Goal: Ask a question

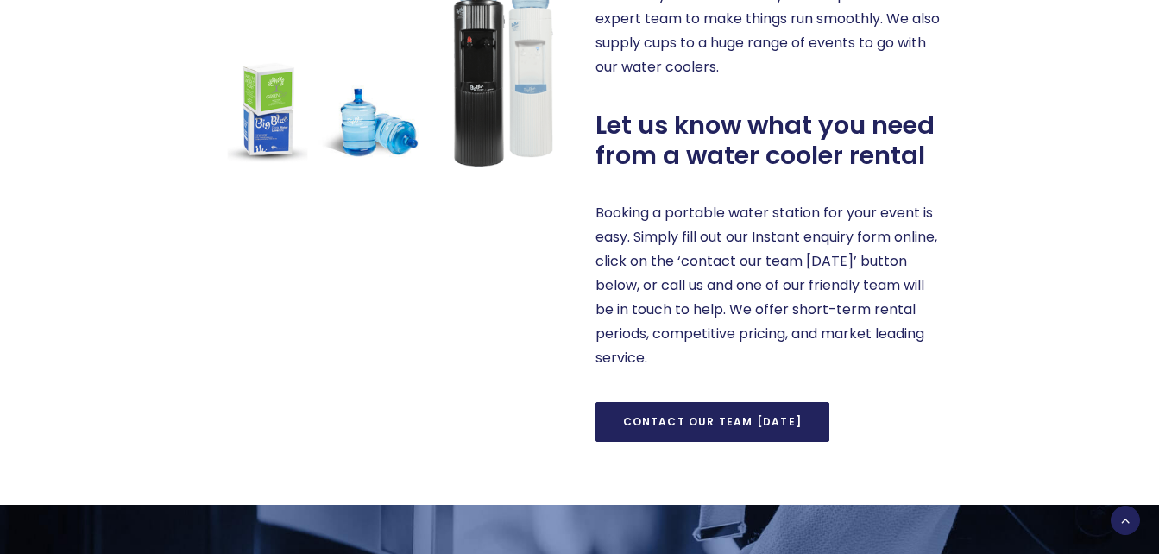
scroll to position [1047, 0]
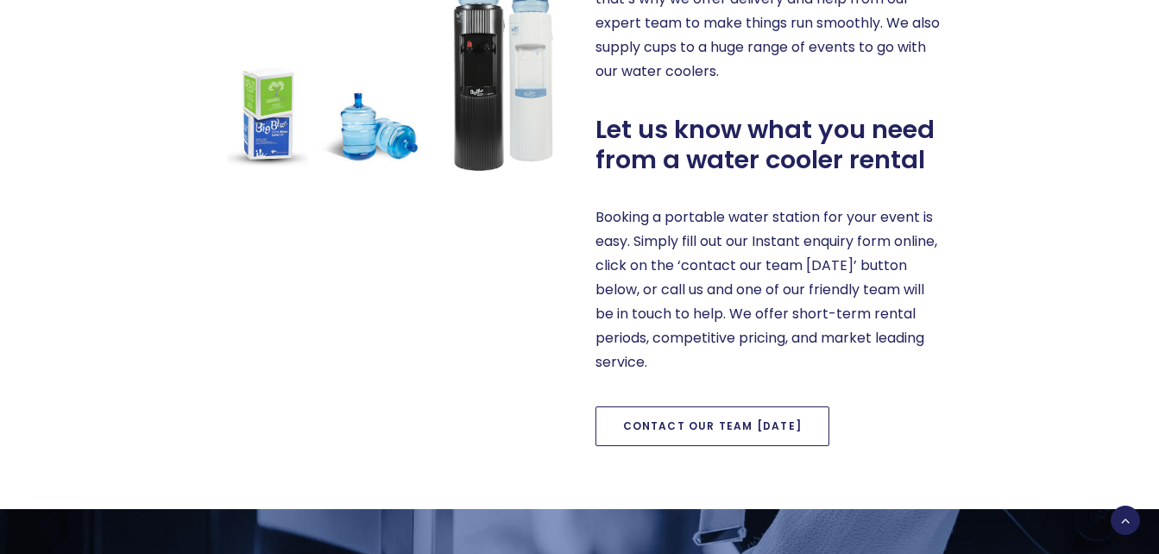
click at [736, 414] on link "Contact our team [DATE]" at bounding box center [712, 426] width 235 height 40
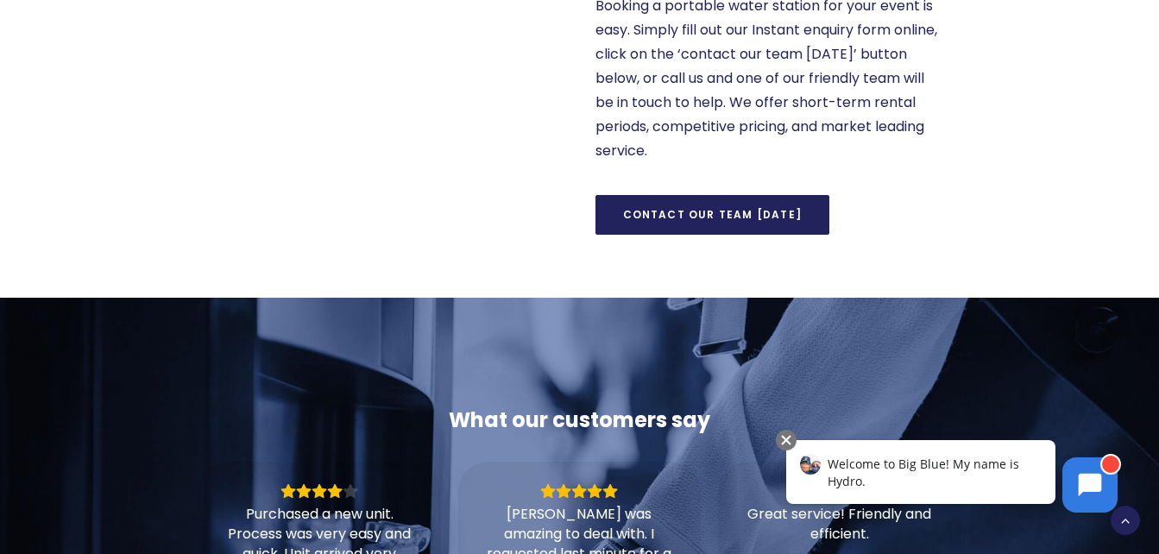
scroll to position [1117, 0]
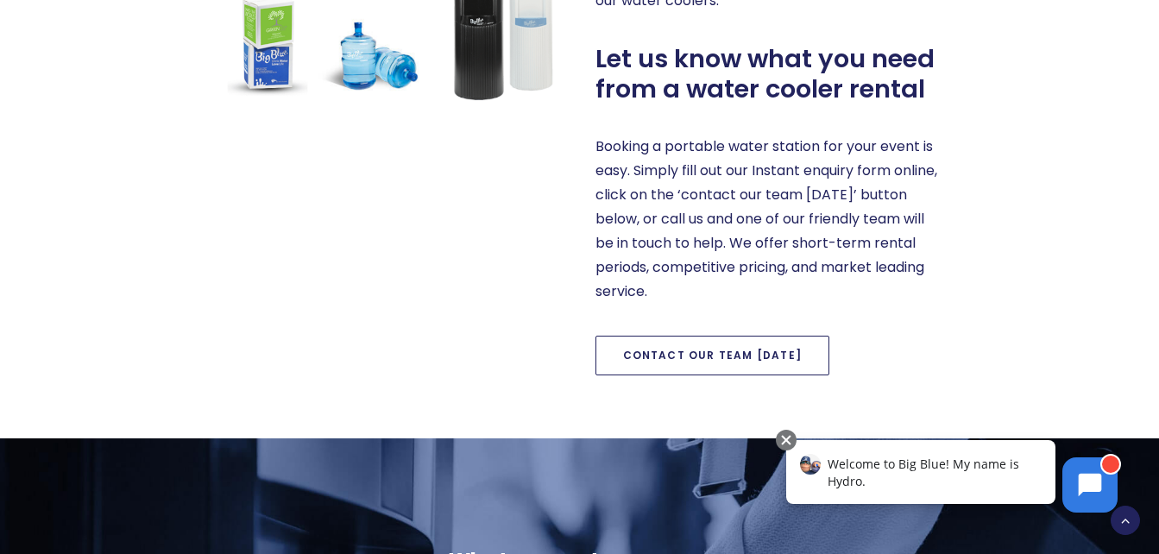
click at [645, 349] on link "Contact our team [DATE]" at bounding box center [712, 356] width 235 height 40
click at [653, 368] on link "Contact our team [DATE]" at bounding box center [712, 356] width 235 height 40
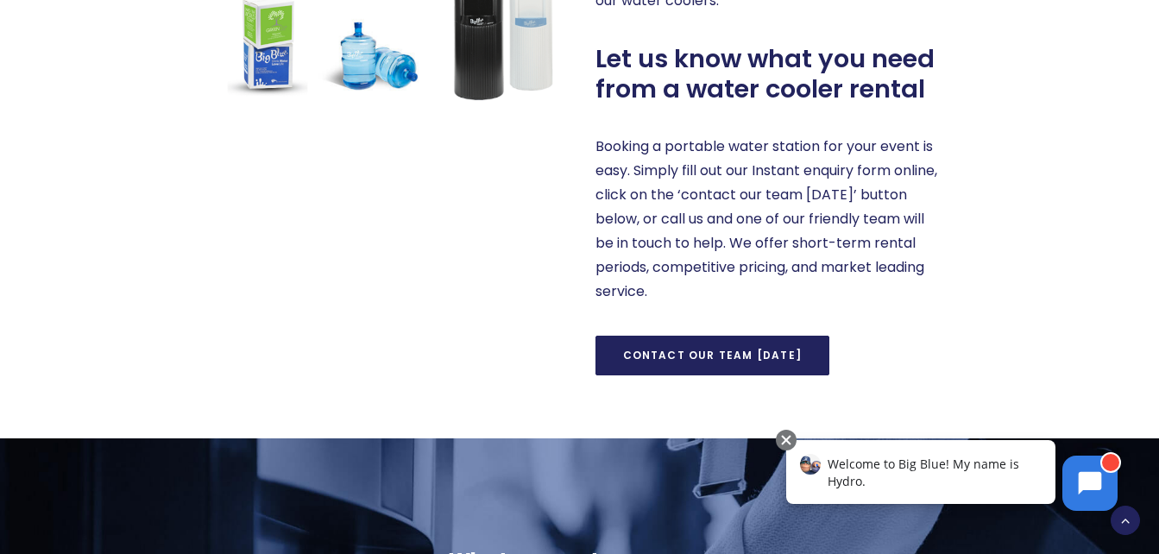
click at [1104, 460] on div at bounding box center [1110, 462] width 21 height 21
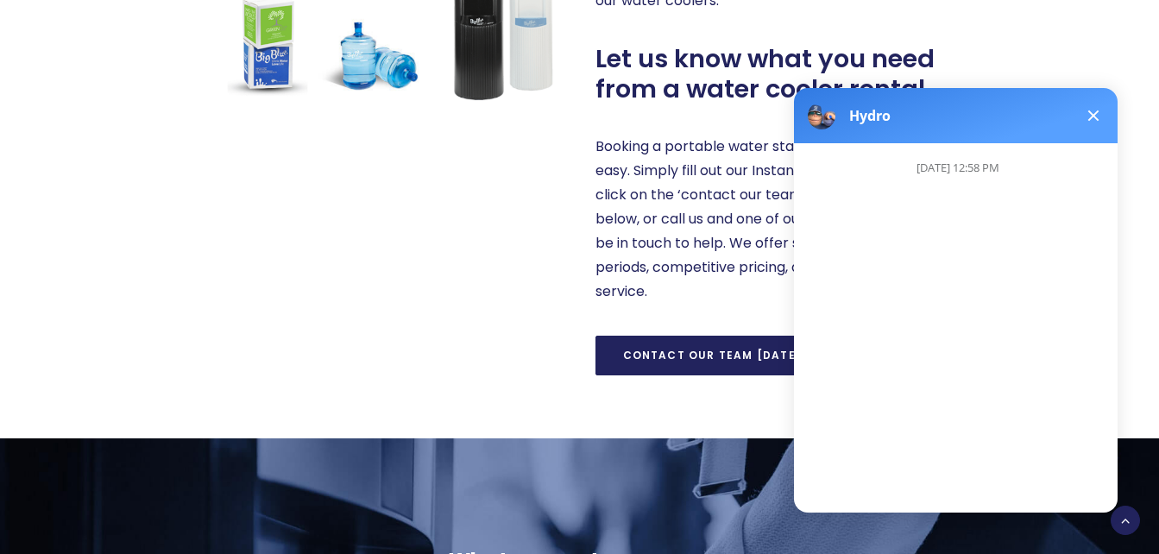
click at [966, 466] on div "[DATE] 12:58 PM" at bounding box center [963, 321] width 338 height 356
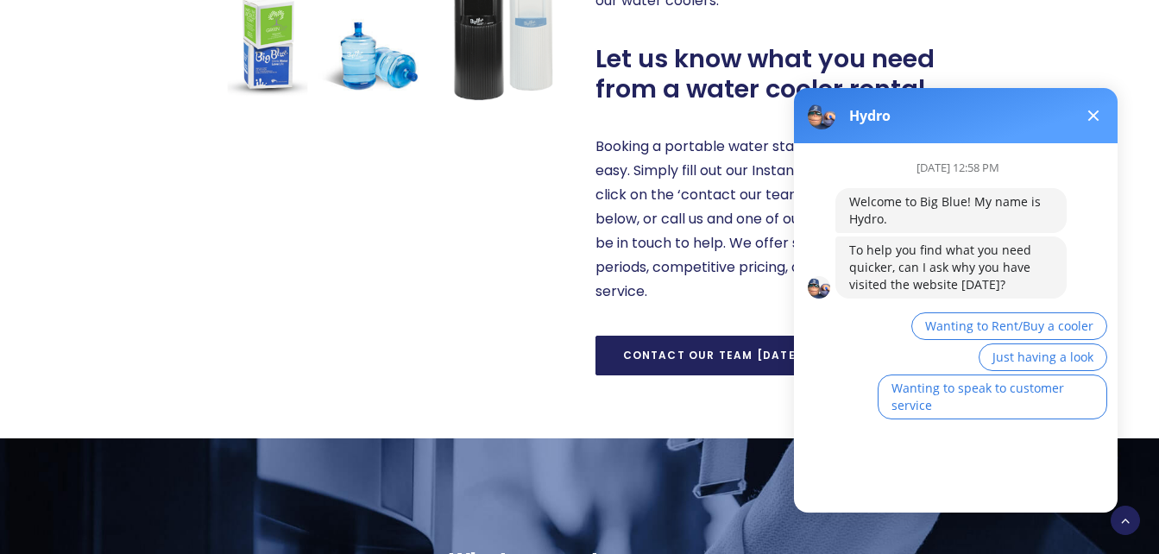
click at [917, 513] on body "Hydro [DATE] 12:58 PM Welcome to Big Blue! My name is Hydro. To help you find w…" at bounding box center [956, 297] width 344 height 452
click at [1028, 325] on span "Wanting to Rent/Buy a cooler" at bounding box center [1009, 326] width 168 height 16
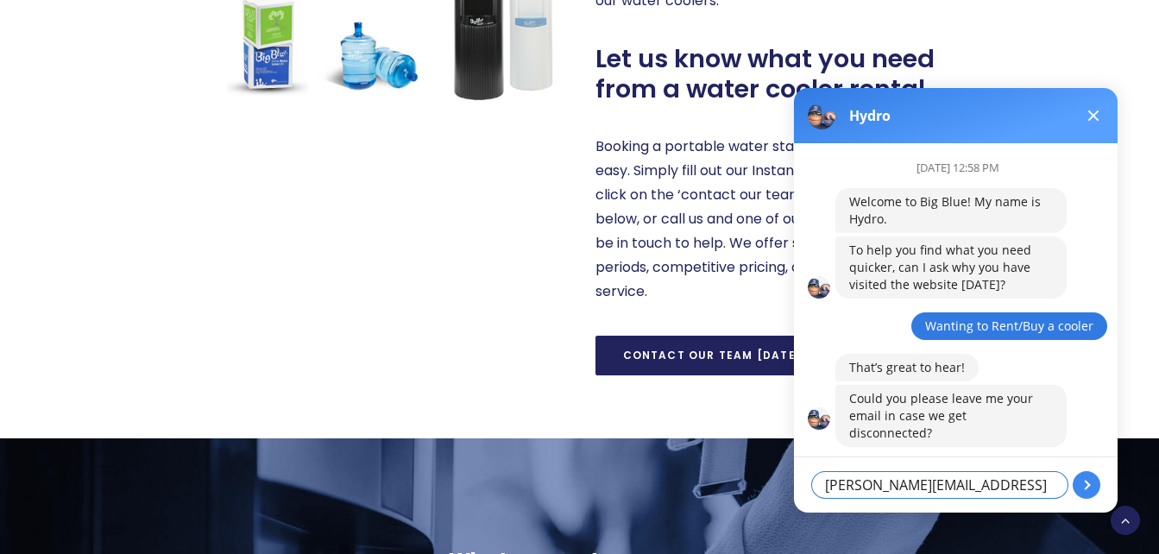
type textarea "[PERSON_NAME][EMAIL_ADDRESS][DOMAIN_NAME]"
click at [1082, 483] on button at bounding box center [1087, 485] width 28 height 28
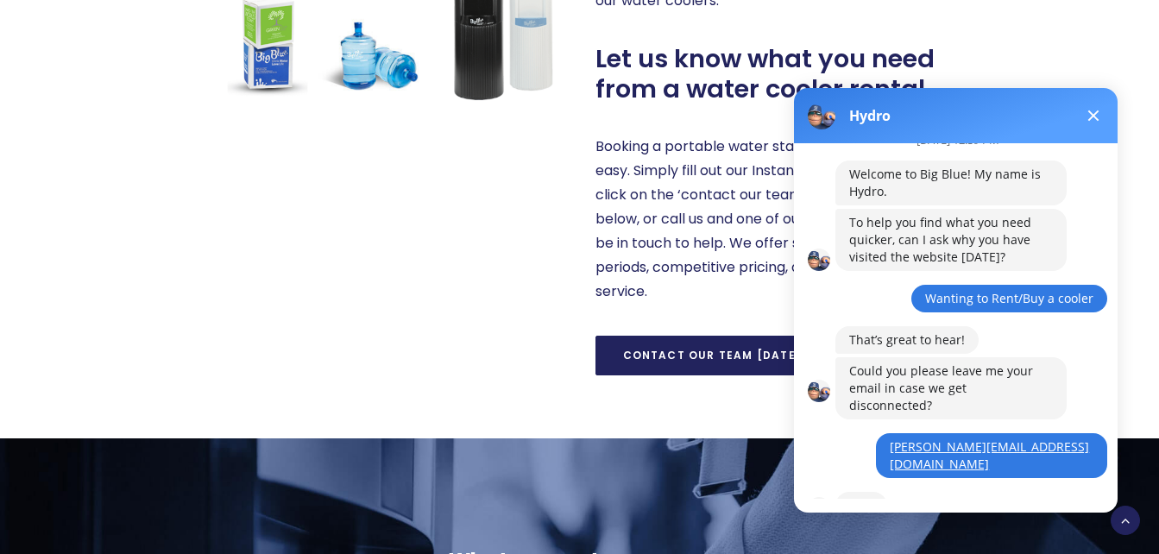
scroll to position [103, 0]
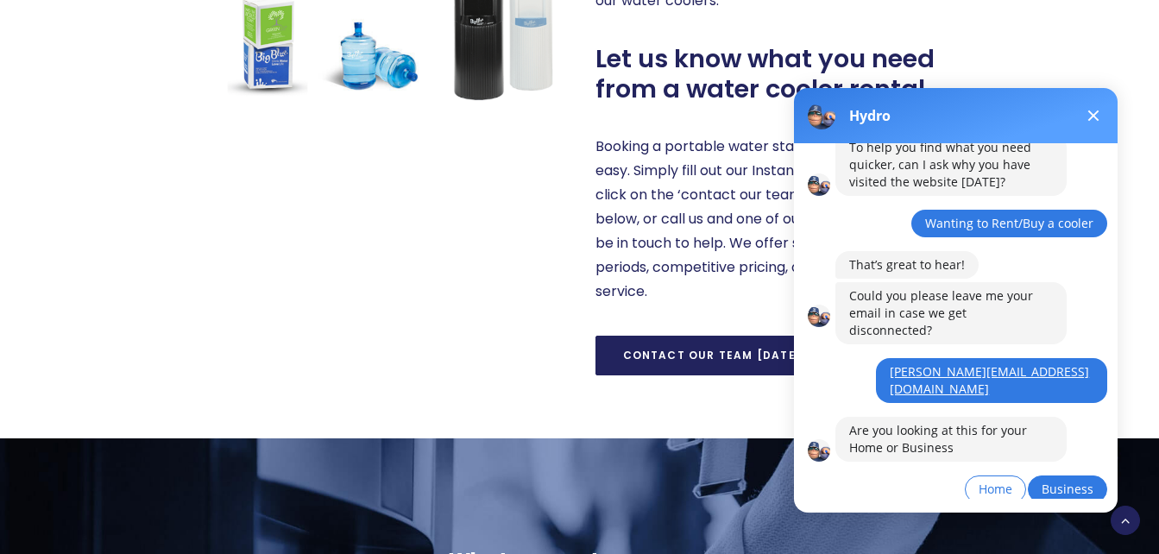
click at [1069, 481] on span "Business" at bounding box center [1068, 489] width 52 height 16
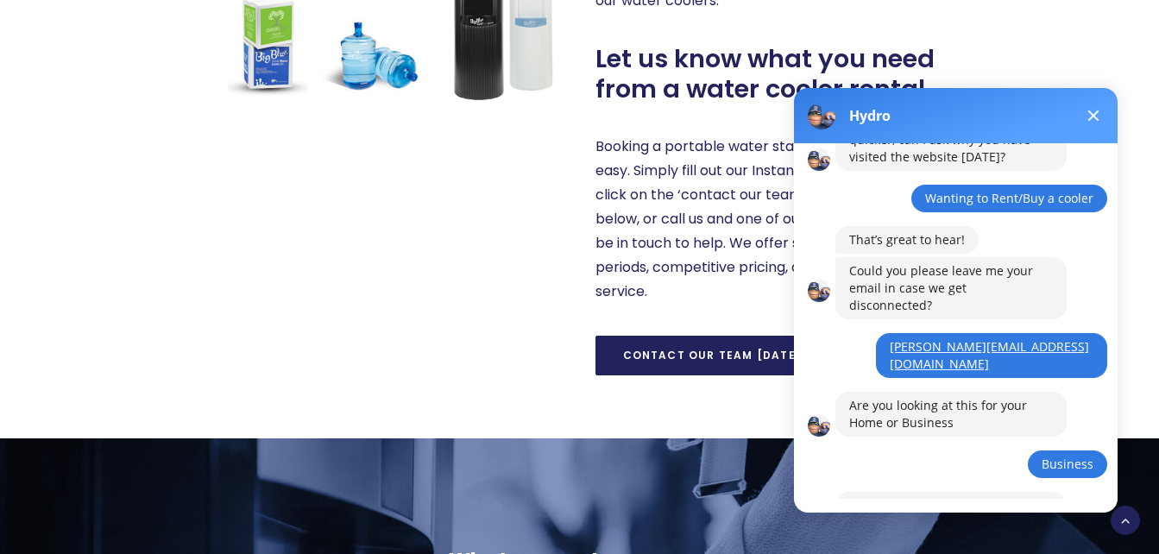
scroll to position [203, 0]
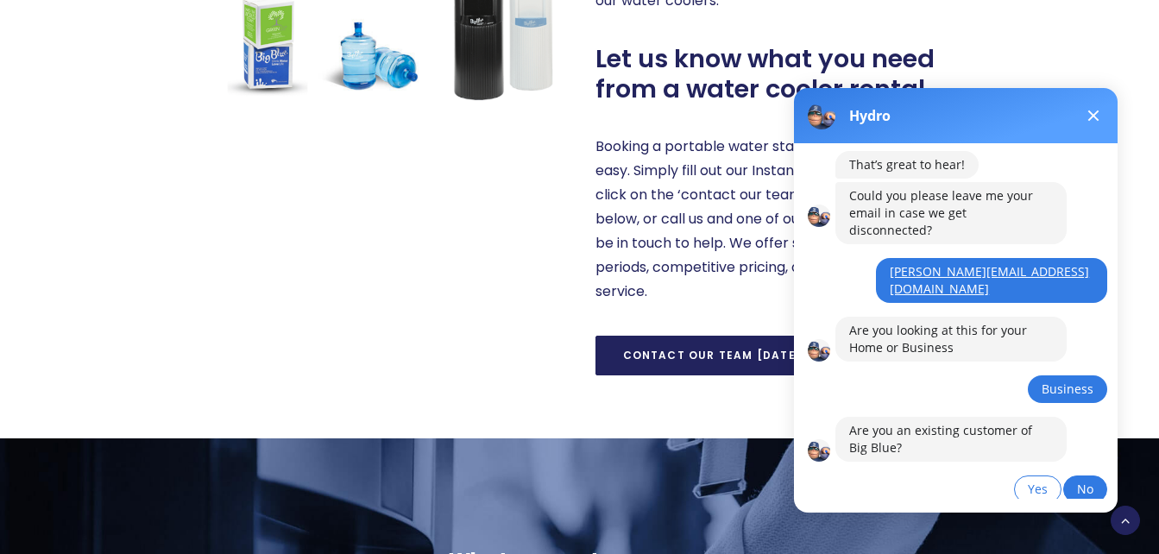
click at [1082, 481] on span "No" at bounding box center [1085, 489] width 16 height 16
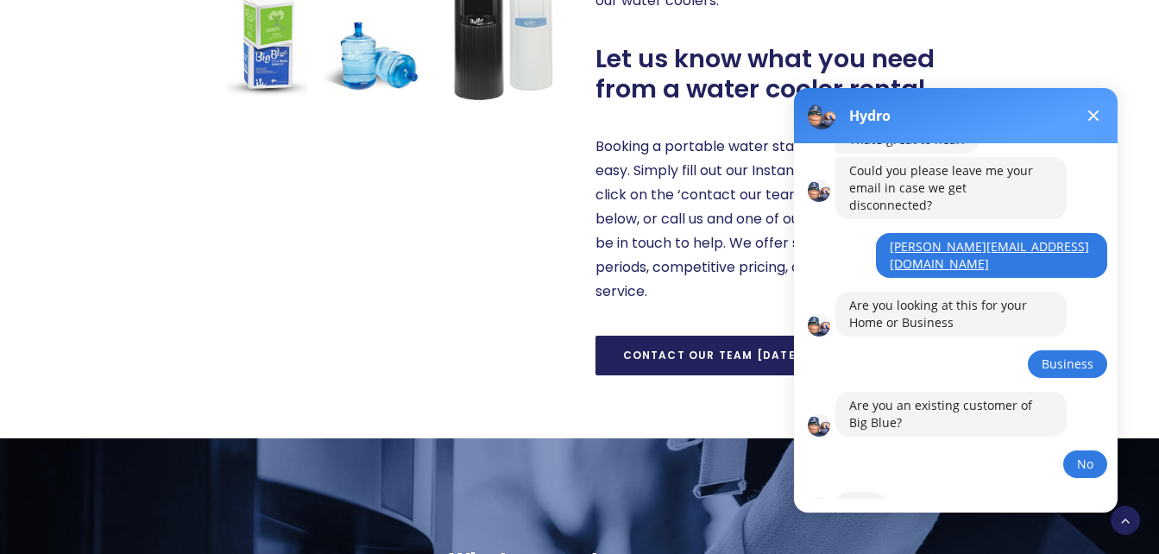
scroll to position [305, 0]
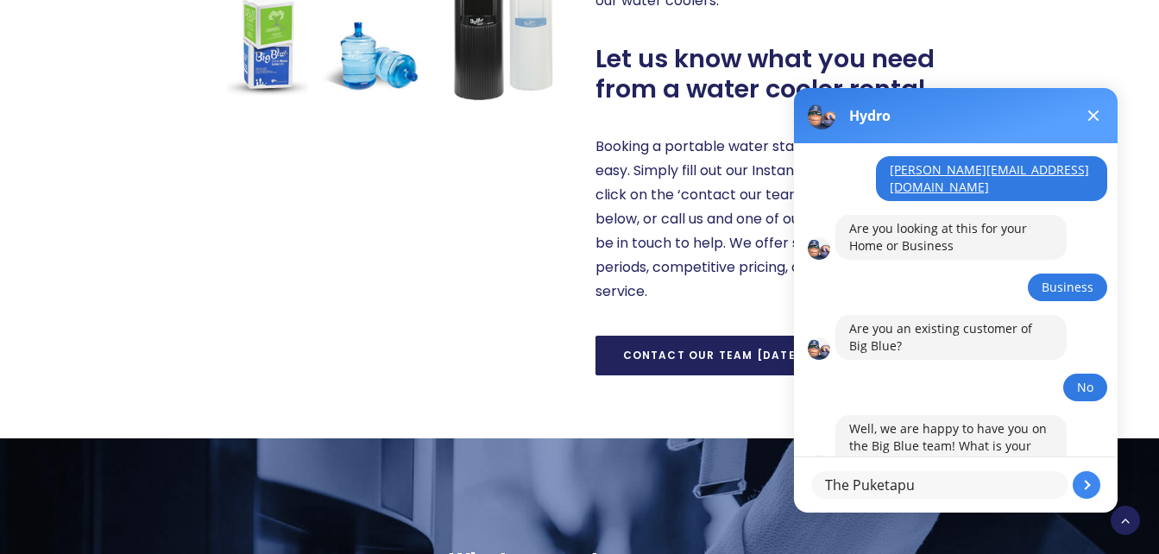
type textarea "The Puketapu"
click at [1092, 486] on button at bounding box center [1087, 485] width 28 height 28
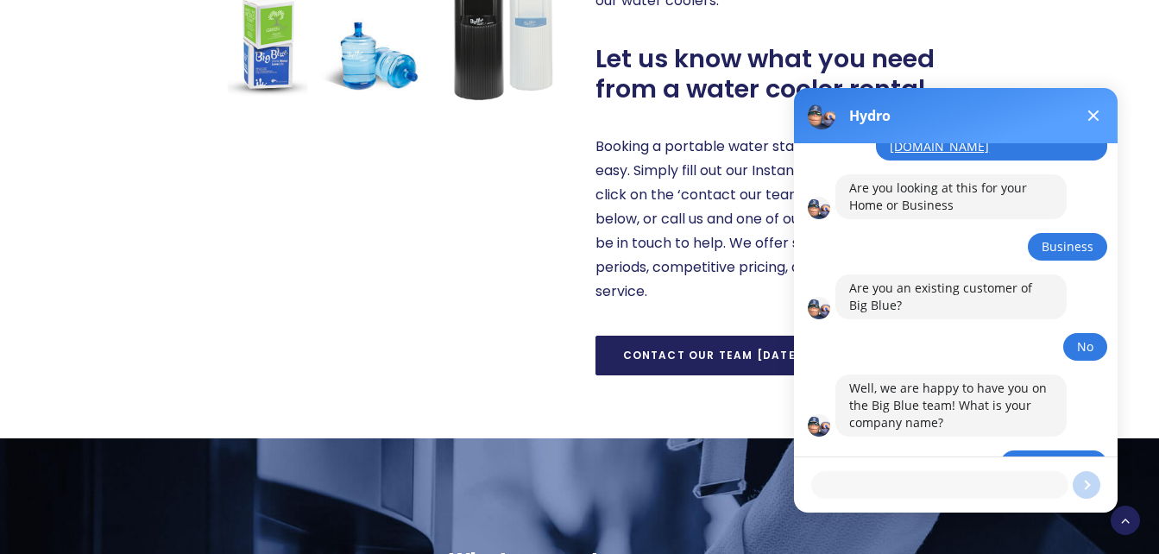
scroll to position [387, 0]
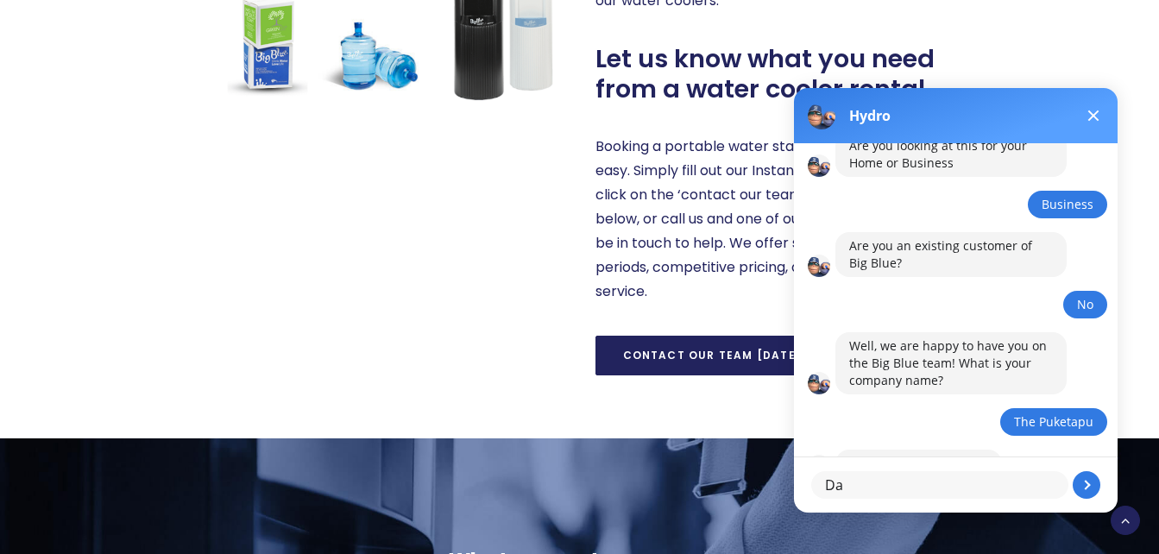
type textarea "D"
type textarea "[PERSON_NAME]"
click at [1092, 486] on button at bounding box center [1087, 485] width 28 height 28
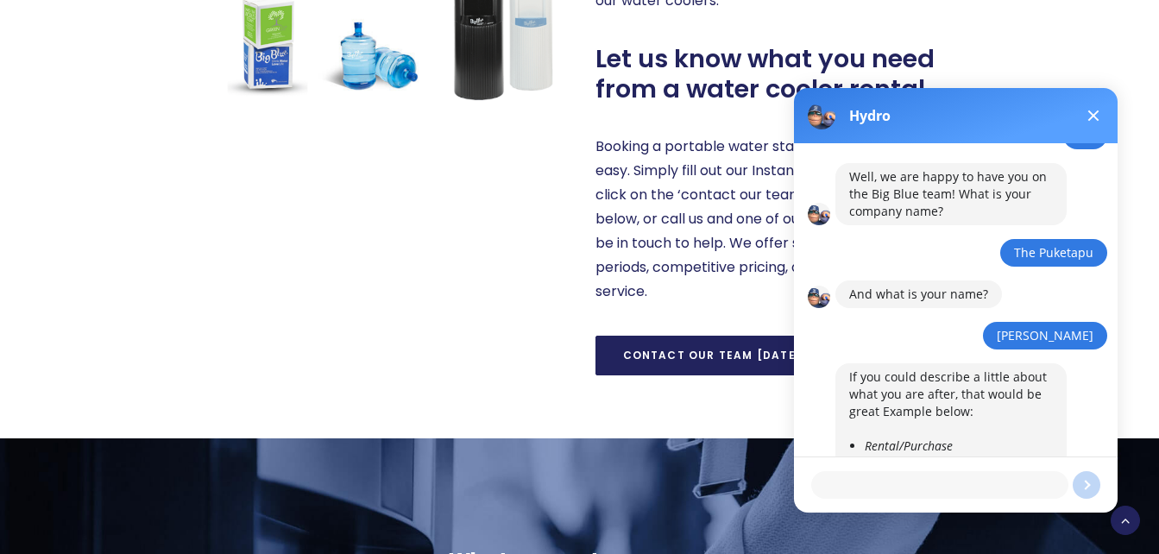
scroll to position [591, 0]
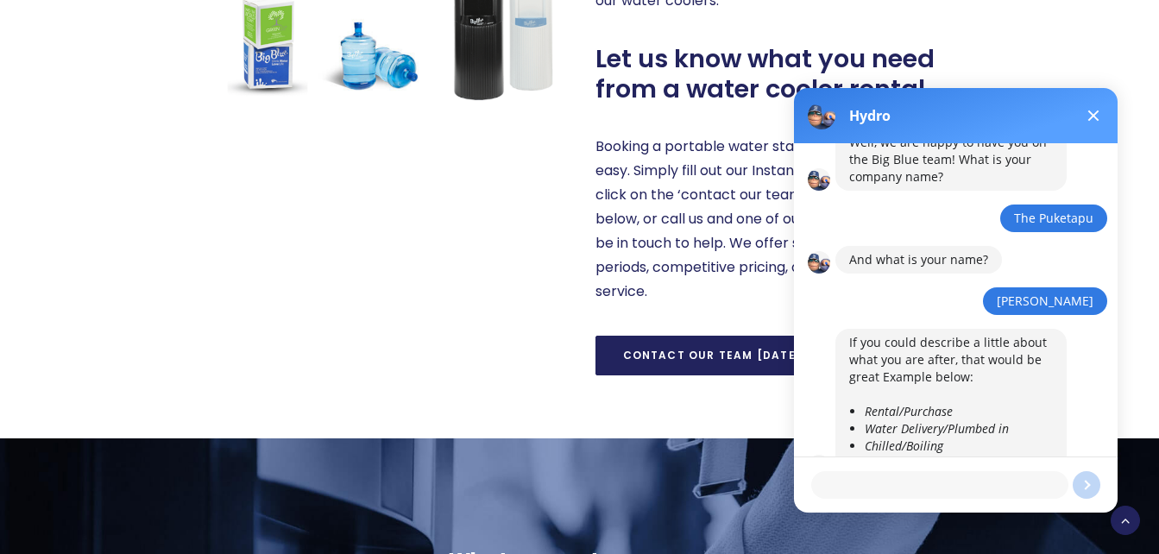
click at [931, 485] on textarea at bounding box center [939, 485] width 257 height 28
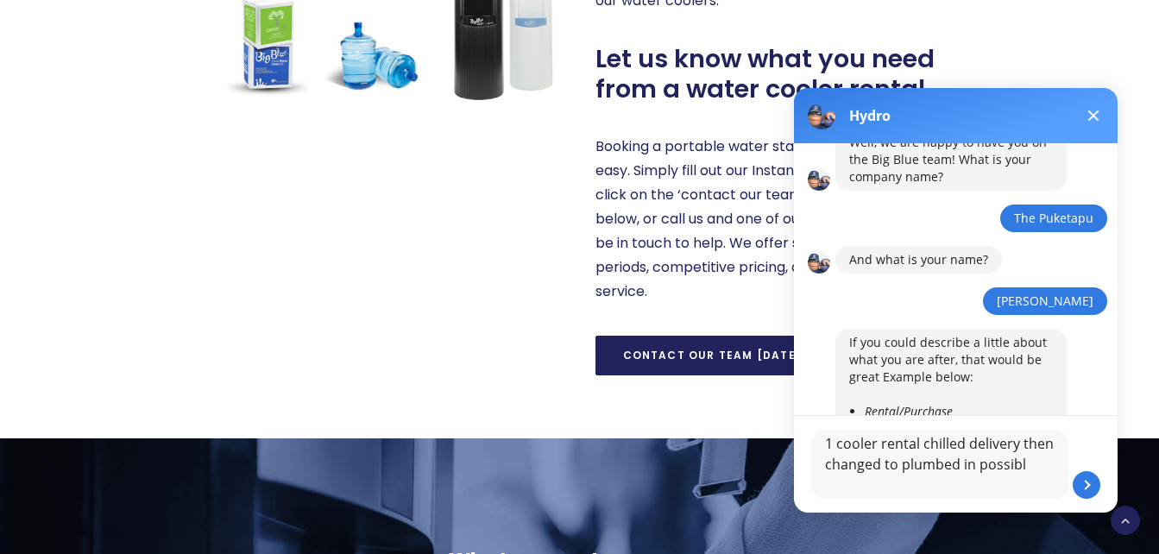
type textarea "1 cooler rental chilled delivery then changed to plumbed in possibly"
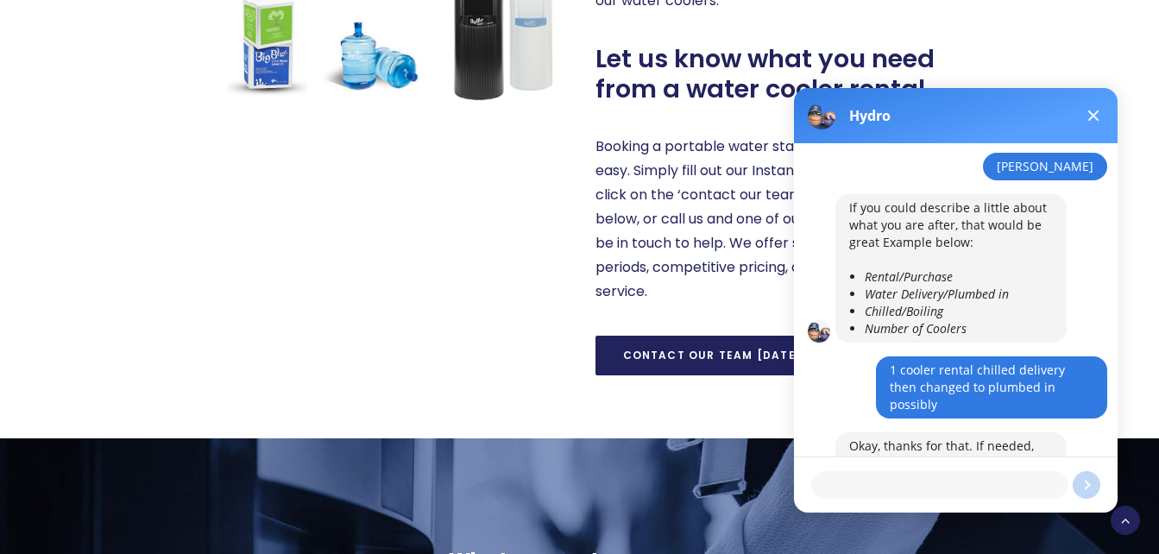
scroll to position [726, 0]
type textarea "0273809004"
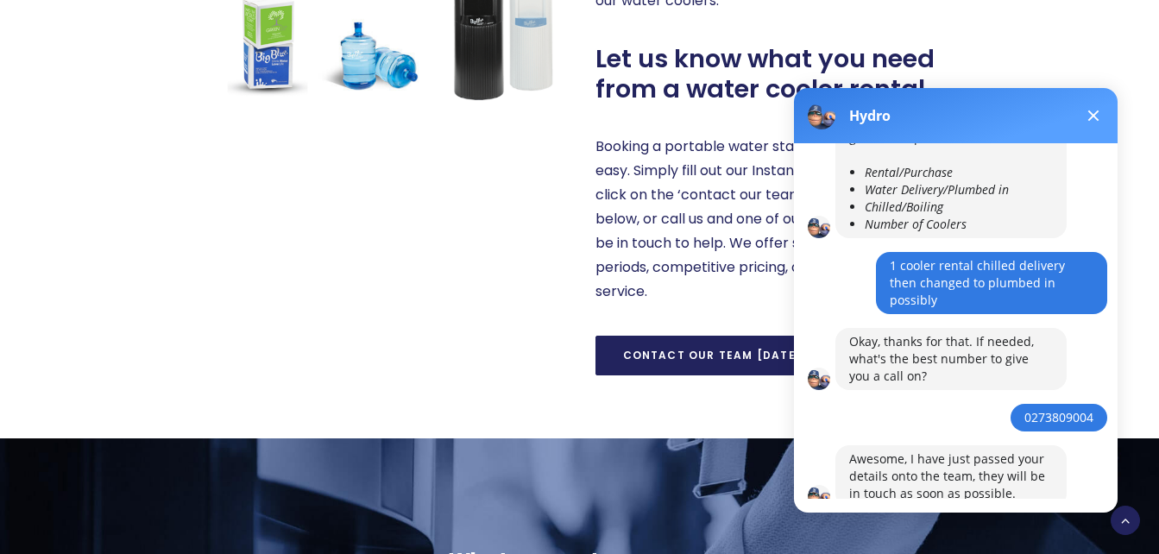
scroll to position [830, 0]
click at [1096, 116] on button at bounding box center [1093, 115] width 21 height 21
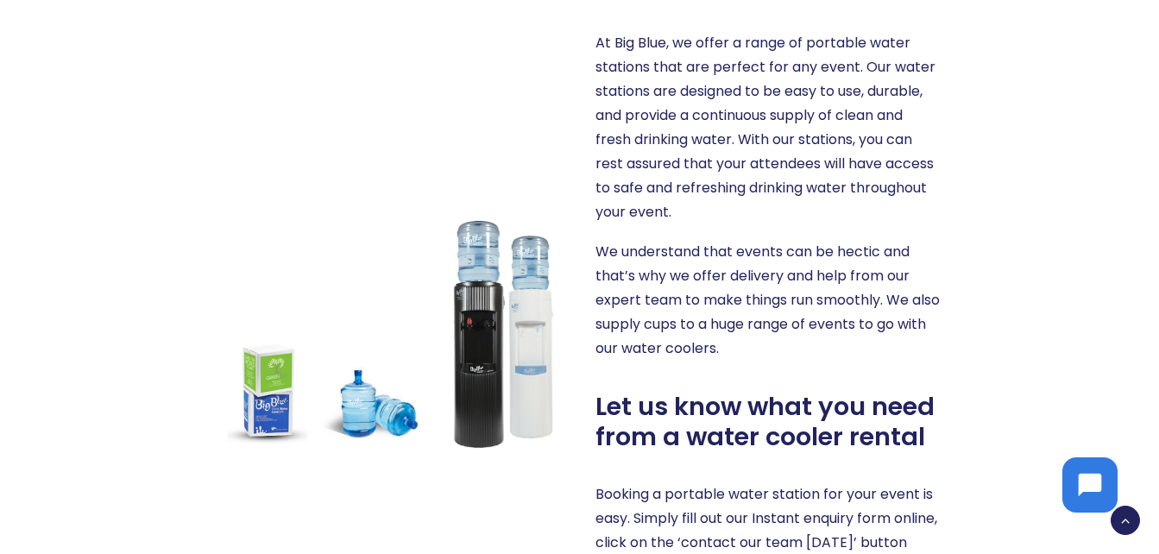
scroll to position [0, 0]
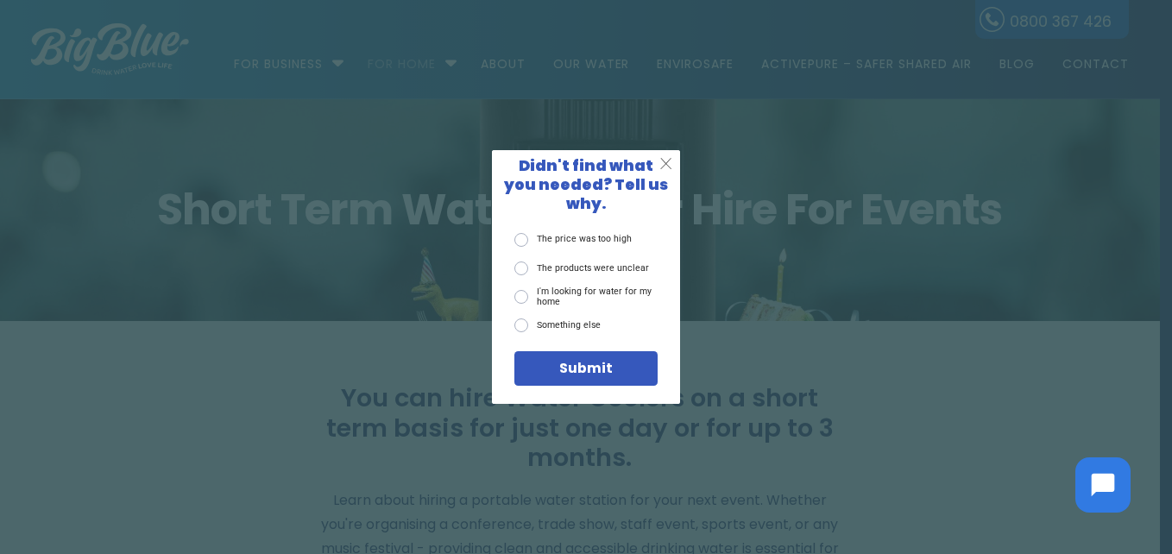
click at [666, 166] on span "X" at bounding box center [665, 163] width 13 height 19
